Goal: Understand process/instructions: Learn how to perform a task or action

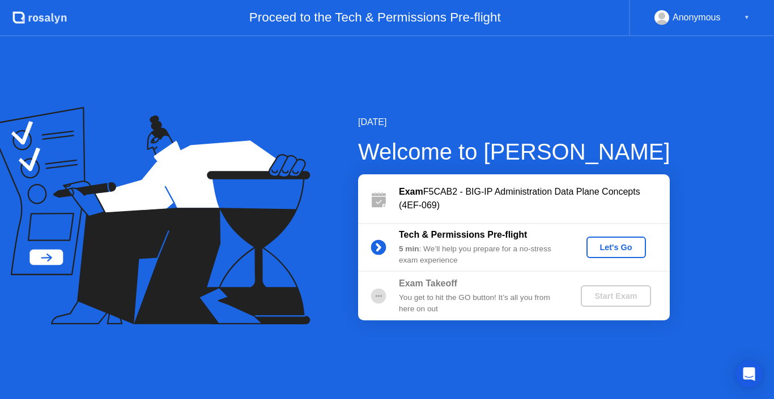
click at [609, 243] on div "Let's Go" at bounding box center [616, 247] width 50 height 9
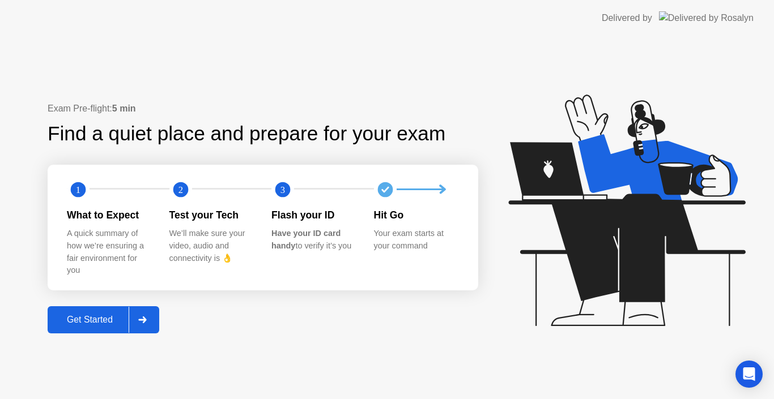
click at [99, 324] on div "Get Started" at bounding box center [90, 320] width 78 height 10
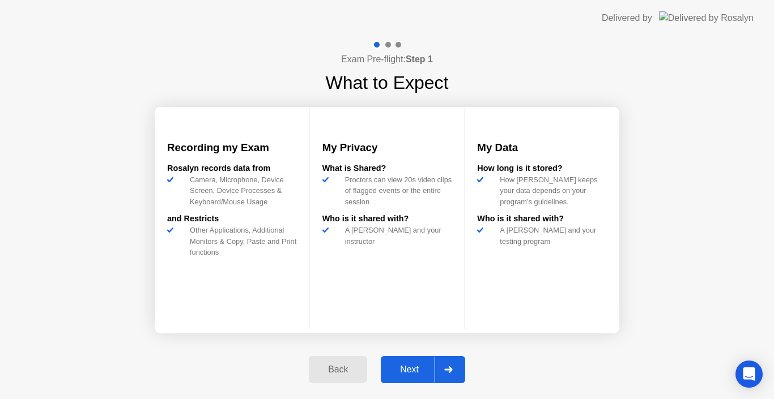
click at [423, 366] on div "Next" at bounding box center [409, 370] width 50 height 10
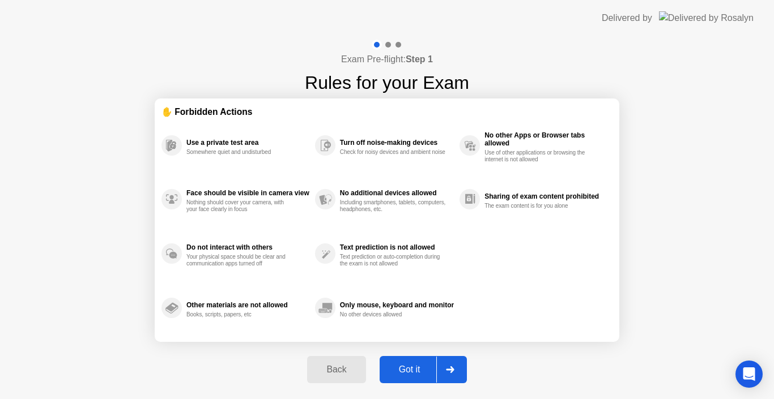
click at [406, 367] on div "Got it" at bounding box center [409, 370] width 53 height 10
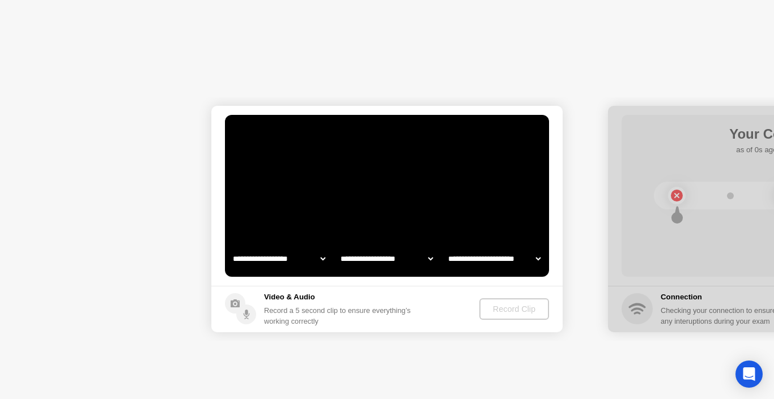
select select "**********"
select select "*******"
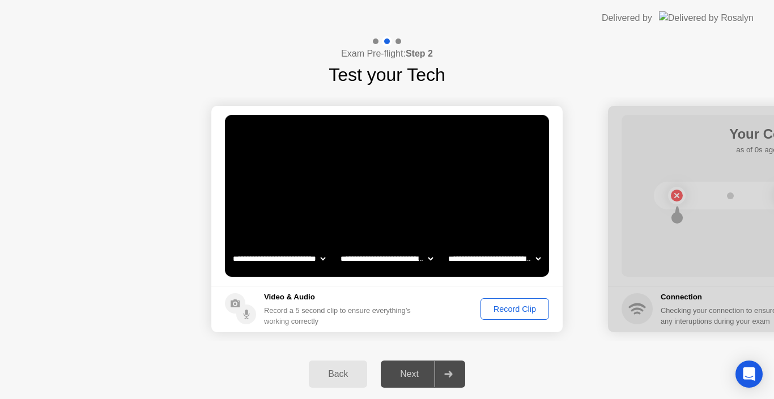
click at [512, 310] on div "Record Clip" at bounding box center [514, 309] width 61 height 9
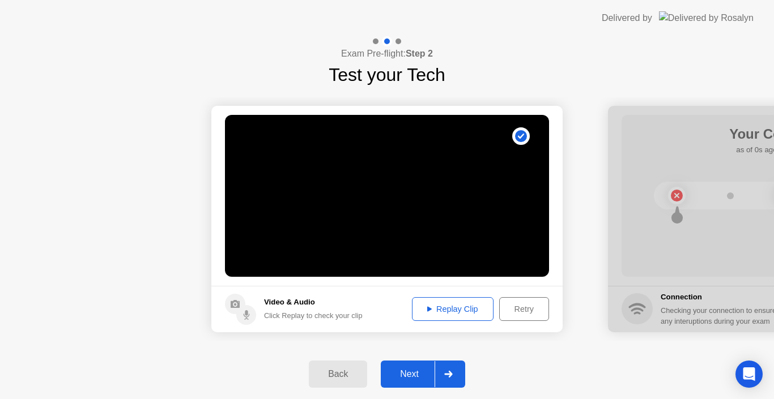
click at [405, 372] on div "Next" at bounding box center [409, 374] width 50 height 10
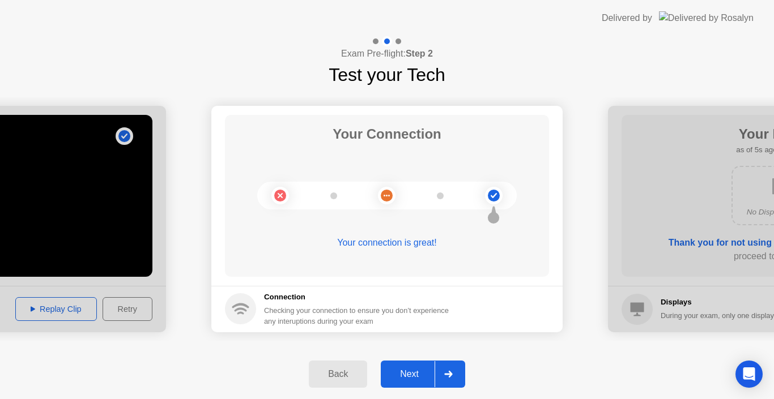
click at [412, 382] on button "Next" at bounding box center [423, 374] width 84 height 27
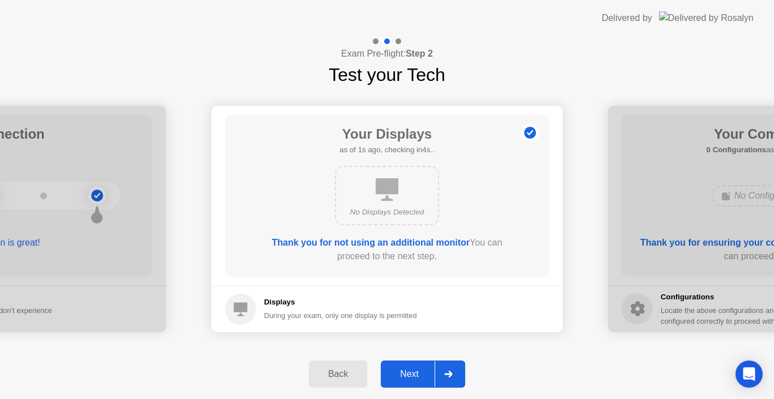
click at [416, 369] on div "Next" at bounding box center [409, 374] width 50 height 10
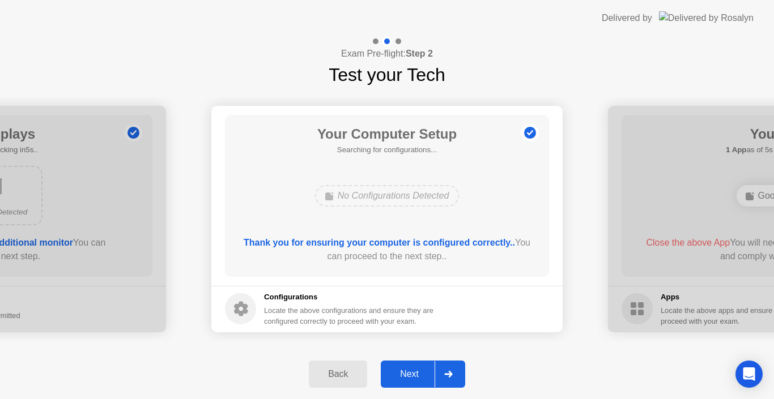
click at [415, 378] on div "Next" at bounding box center [409, 374] width 50 height 10
